Goal: Task Accomplishment & Management: Manage account settings

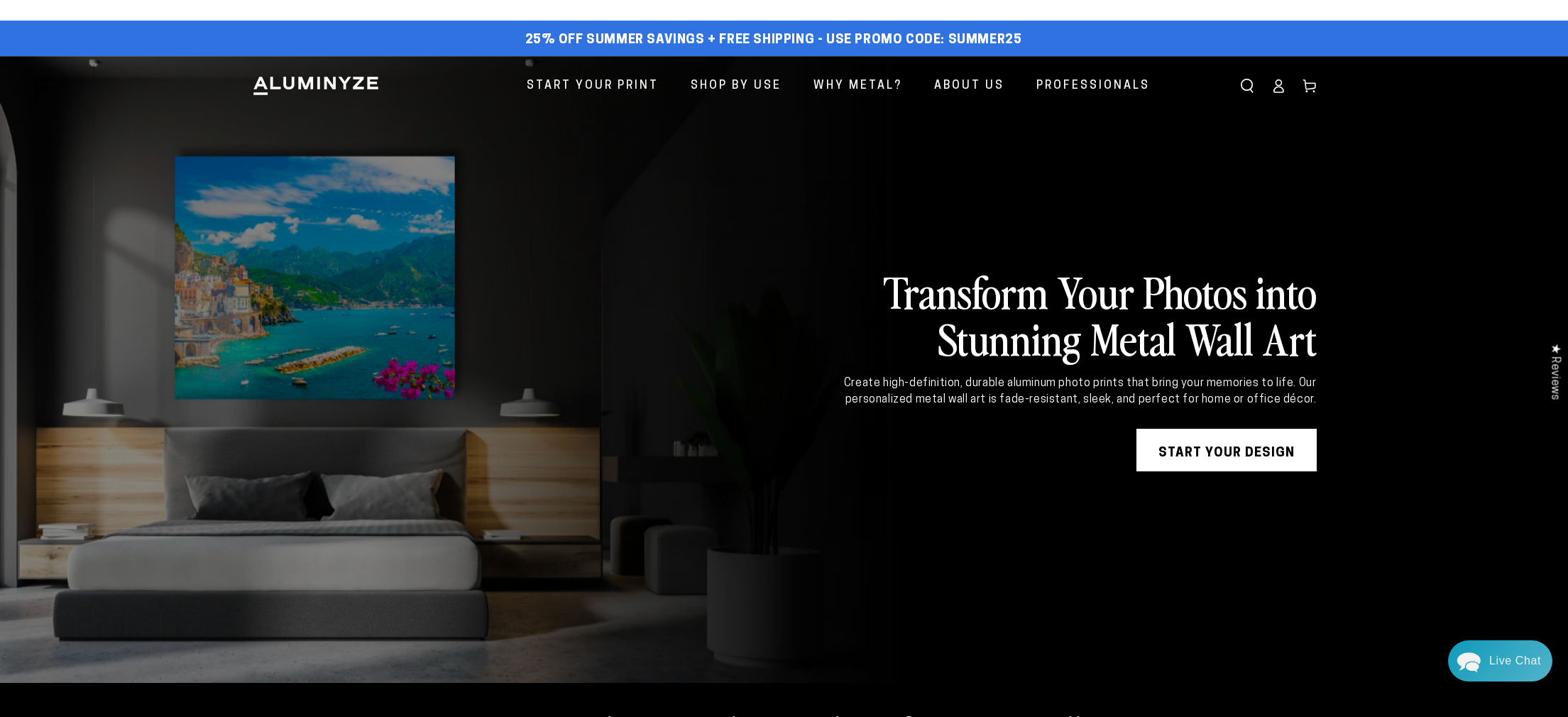
click at [1276, 89] on icon at bounding box center [1278, 85] width 14 height 14
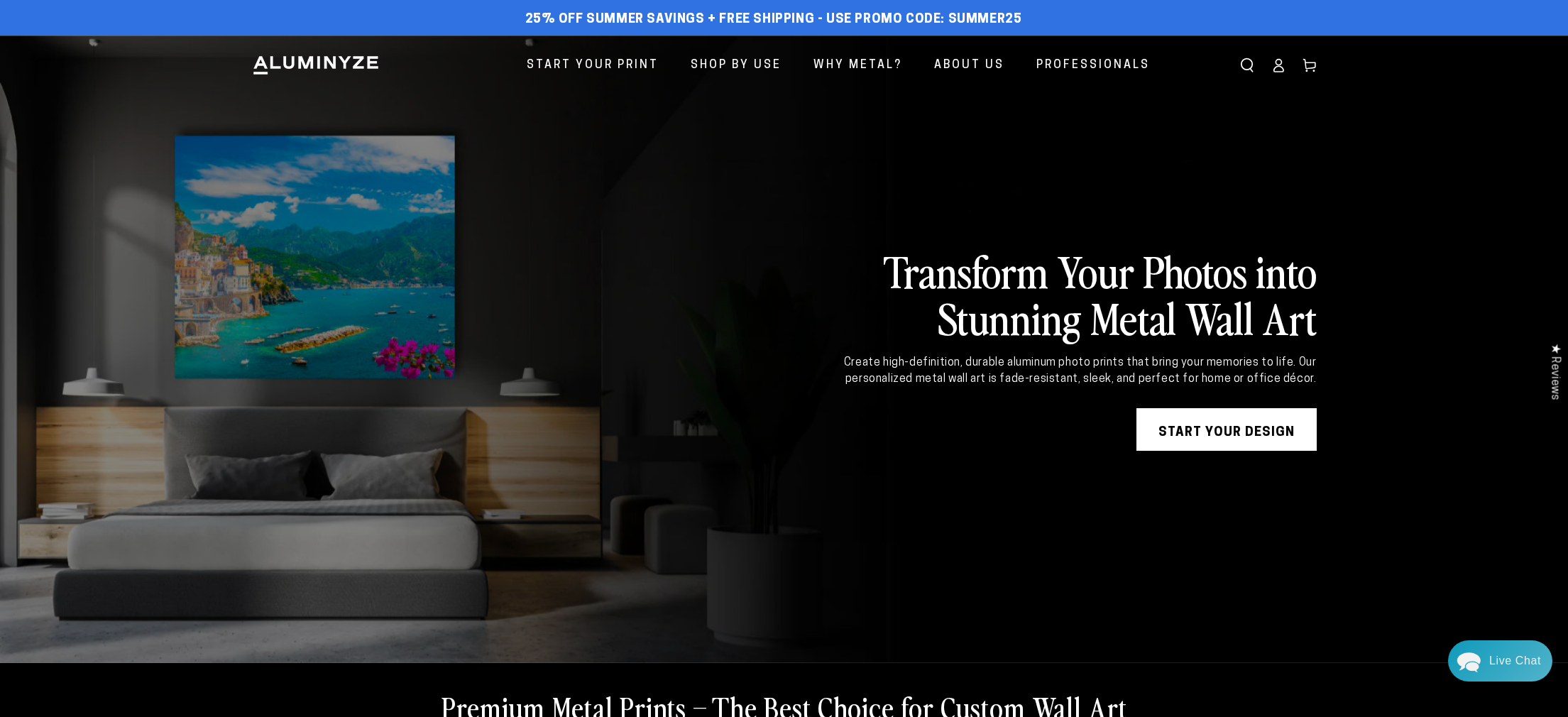
click at [1279, 73] on div "Close dialog Get 35% Off + Free Shipping on Your First Order! Plus, enjoy early…" at bounding box center [784, 358] width 1568 height 717
click at [1279, 68] on icon at bounding box center [1278, 65] width 14 height 14
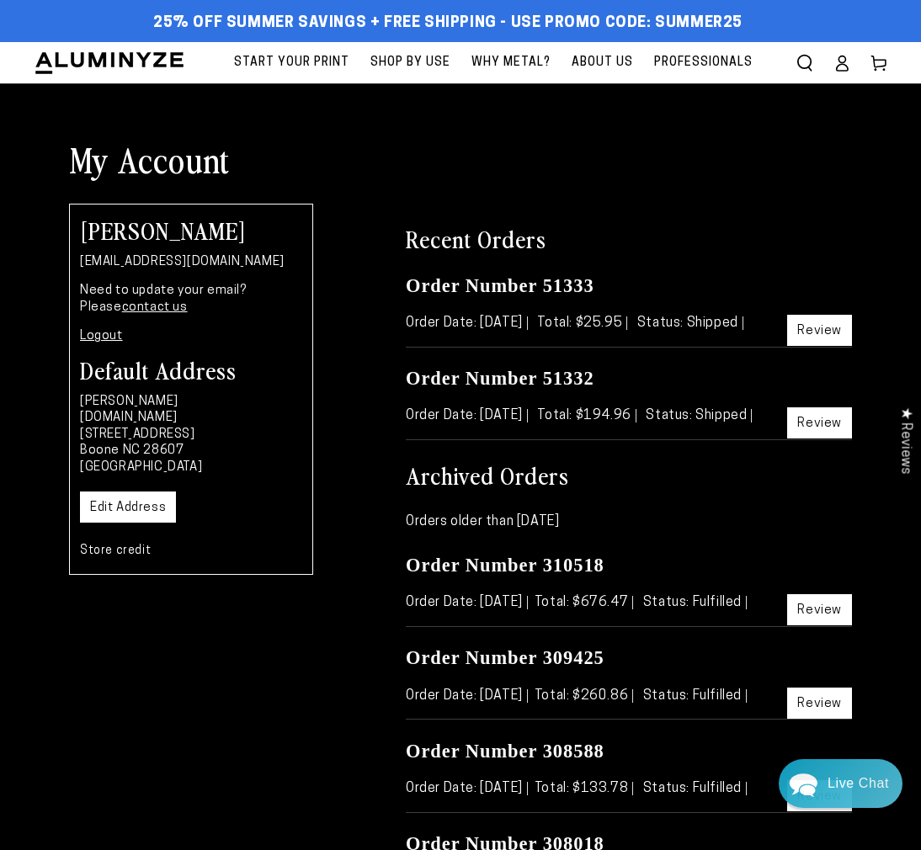
click at [469, 206] on div "Recent Orders Order Number 51333 Order Date: Jan 12, 2025 Total: $25.95 Status:…" at bounding box center [628, 653] width 471 height 898
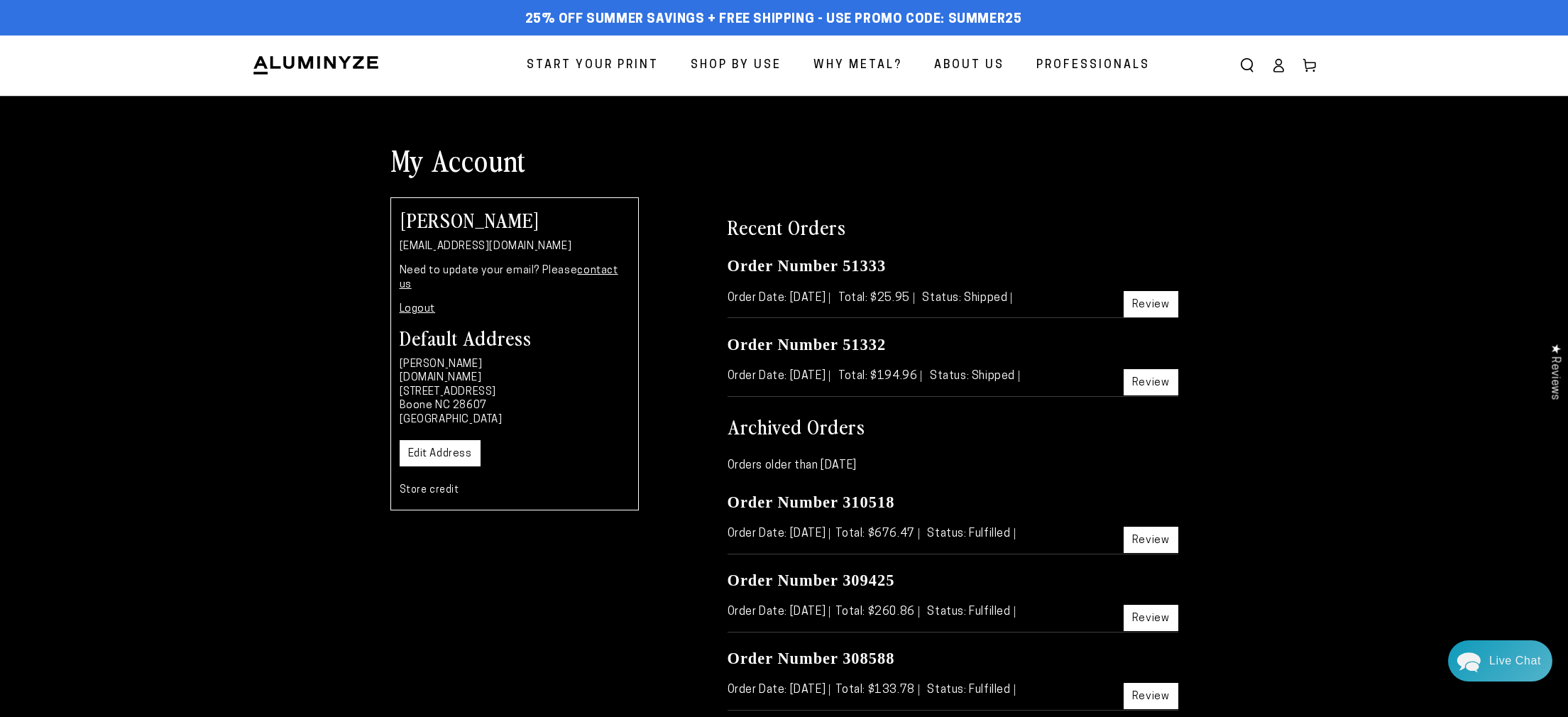
click at [1131, 308] on link "Review" at bounding box center [1151, 304] width 55 height 26
